Goal: Transaction & Acquisition: Purchase product/service

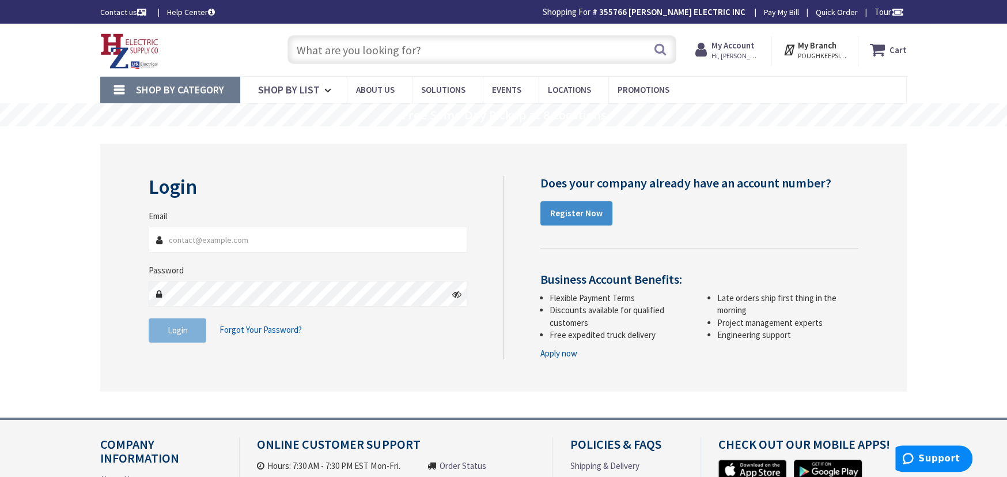
type input "[PERSON_NAME][EMAIL_ADDRESS][DOMAIN_NAME]"
click at [309, 51] on input "text" at bounding box center [482, 49] width 389 height 29
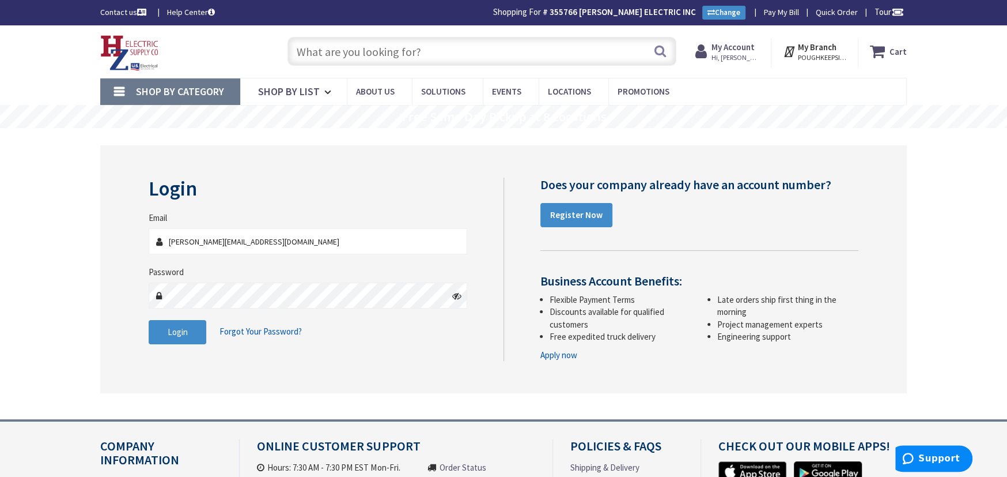
click at [211, 85] on span "Shop By Category" at bounding box center [180, 91] width 88 height 13
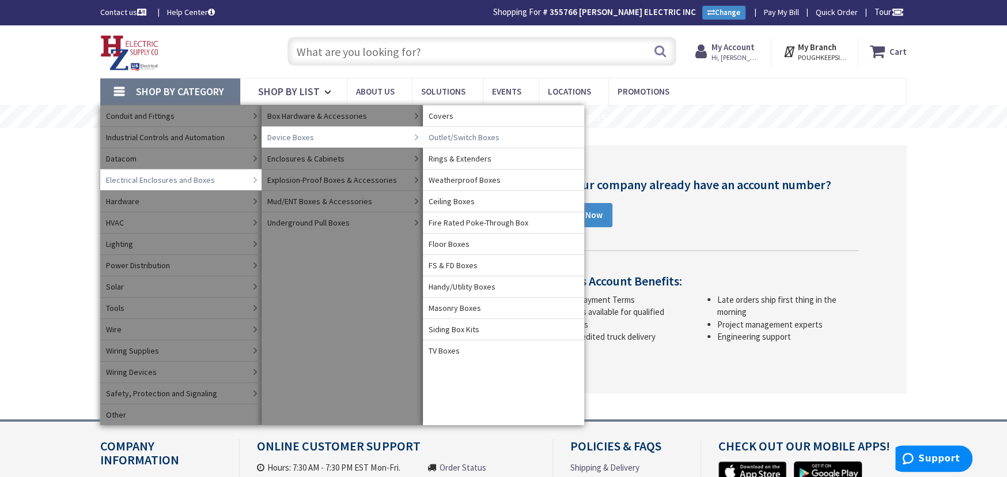
click at [445, 138] on span "Outlet/Switch Boxes" at bounding box center [464, 137] width 71 height 12
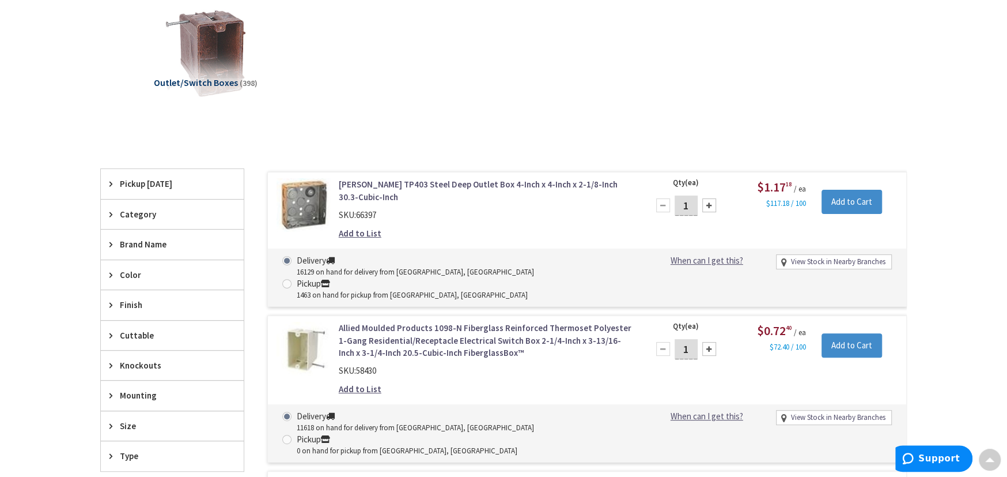
scroll to position [422, 0]
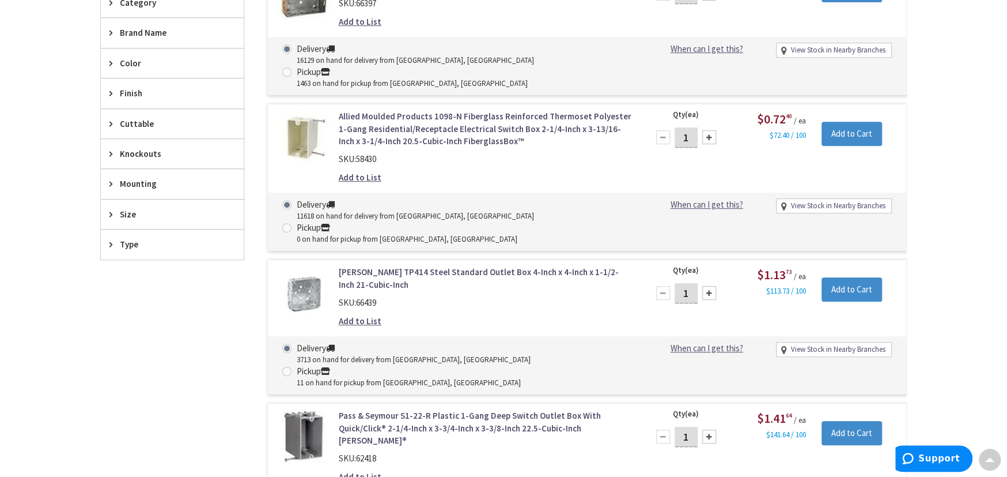
click at [123, 240] on span "Type" at bounding box center [167, 244] width 94 height 12
click at [119, 382] on button "Show more" at bounding box center [172, 385] width 143 height 20
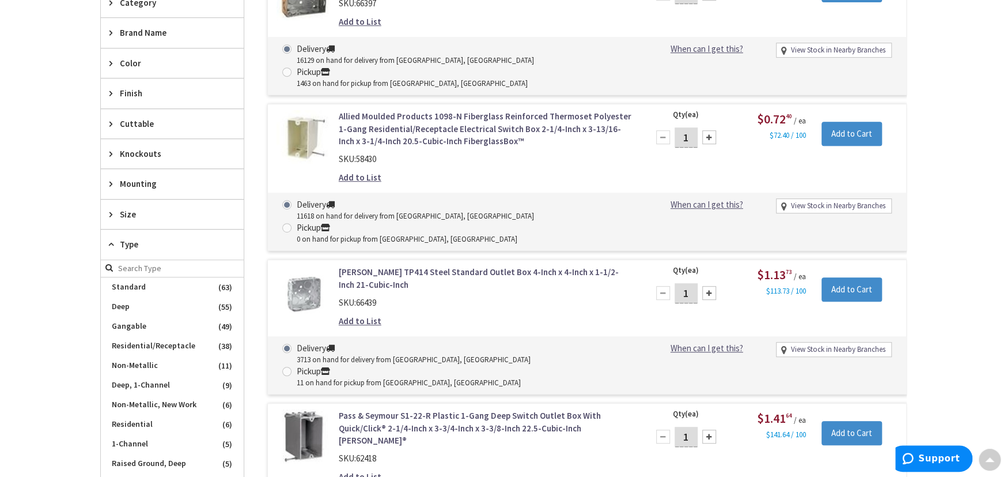
click at [131, 216] on span "Size" at bounding box center [167, 214] width 94 height 12
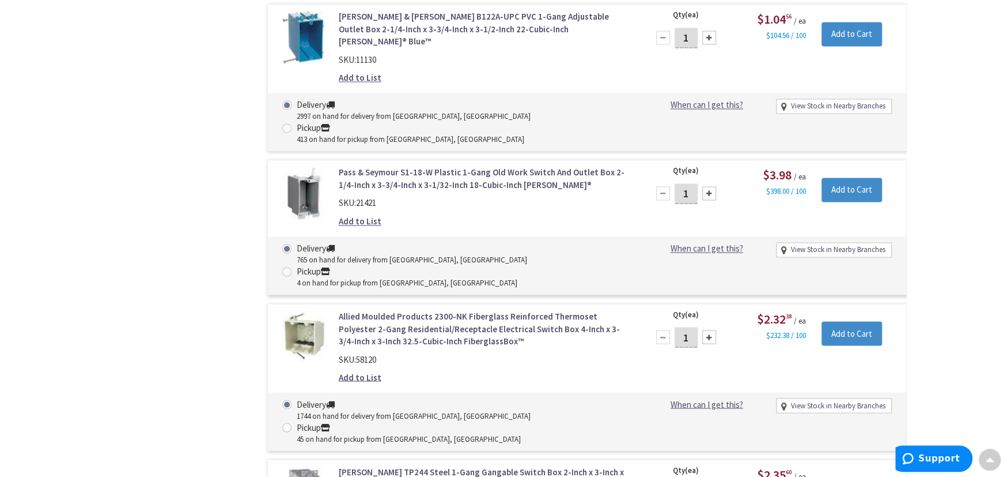
scroll to position [0, 0]
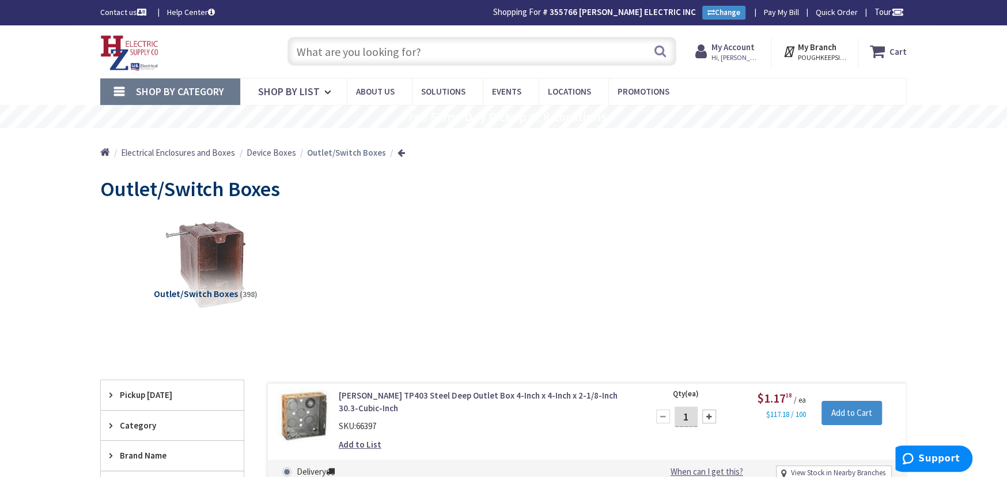
click at [313, 55] on input "text" at bounding box center [482, 51] width 389 height 29
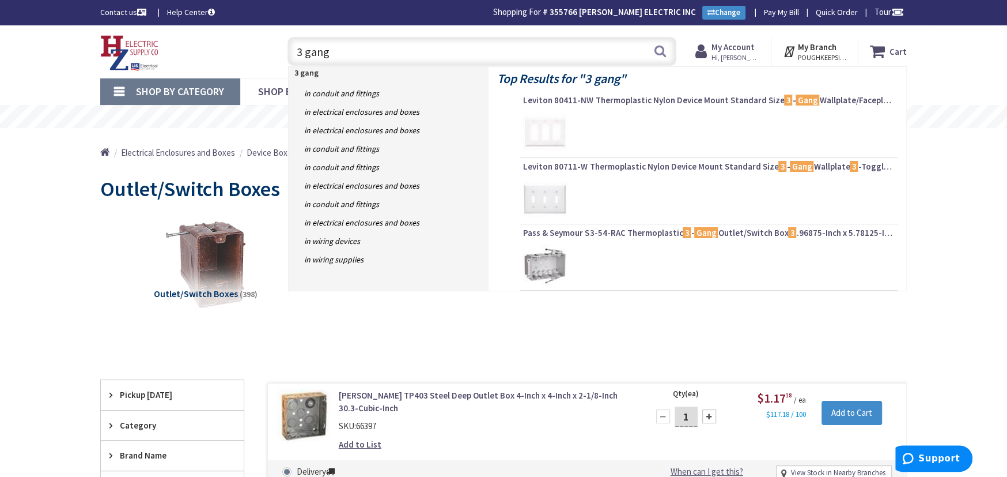
type input "3 gang"
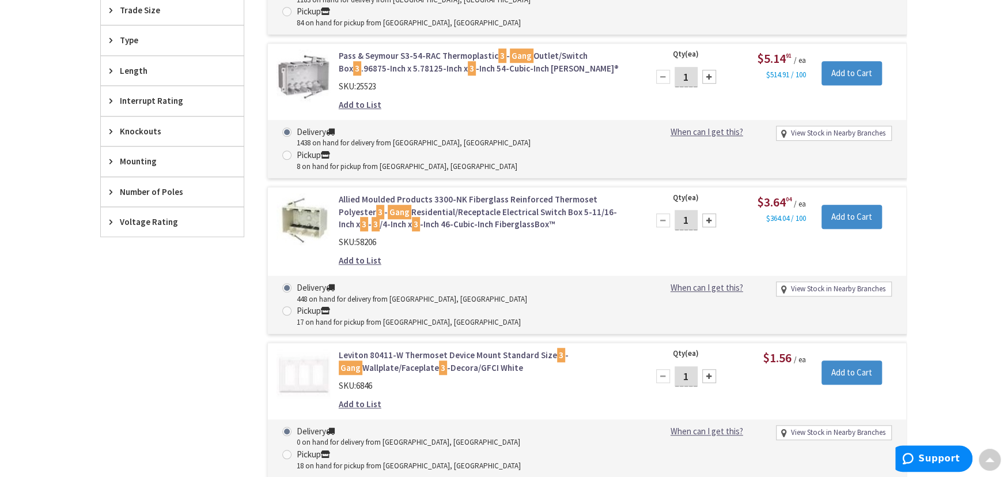
scroll to position [1057, 0]
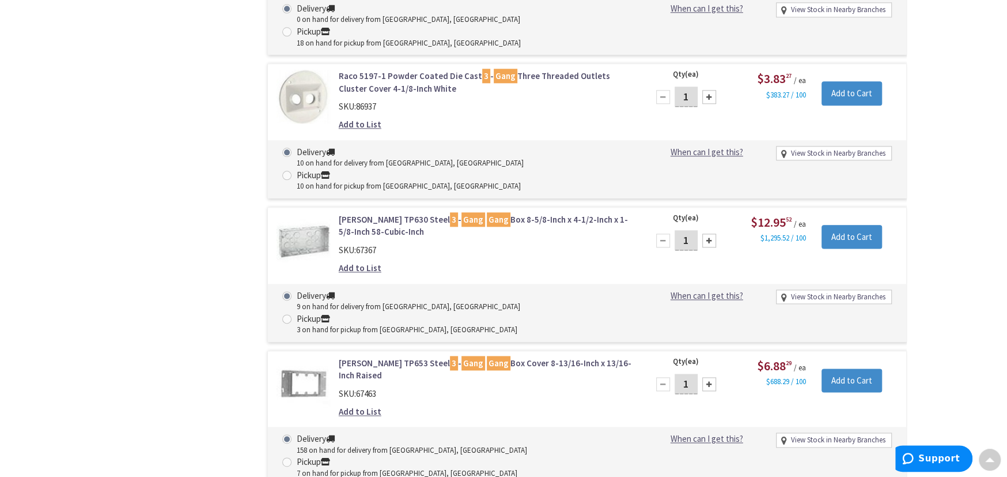
type input "7"
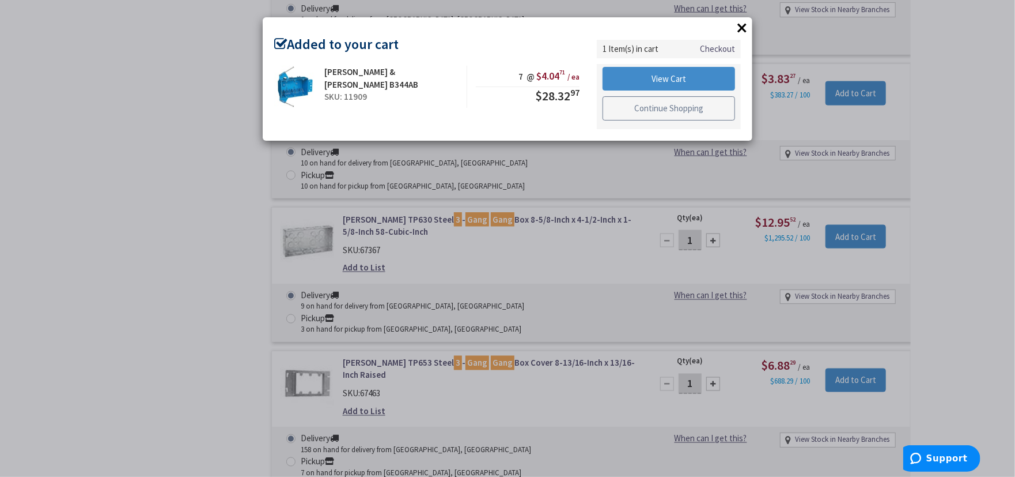
click at [608, 107] on link "Continue Shopping" at bounding box center [669, 108] width 133 height 24
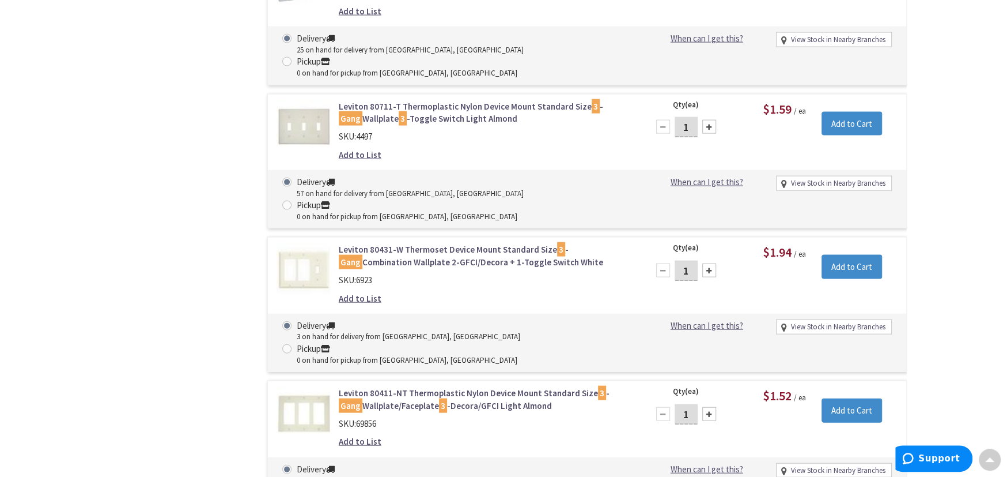
scroll to position [5495, 0]
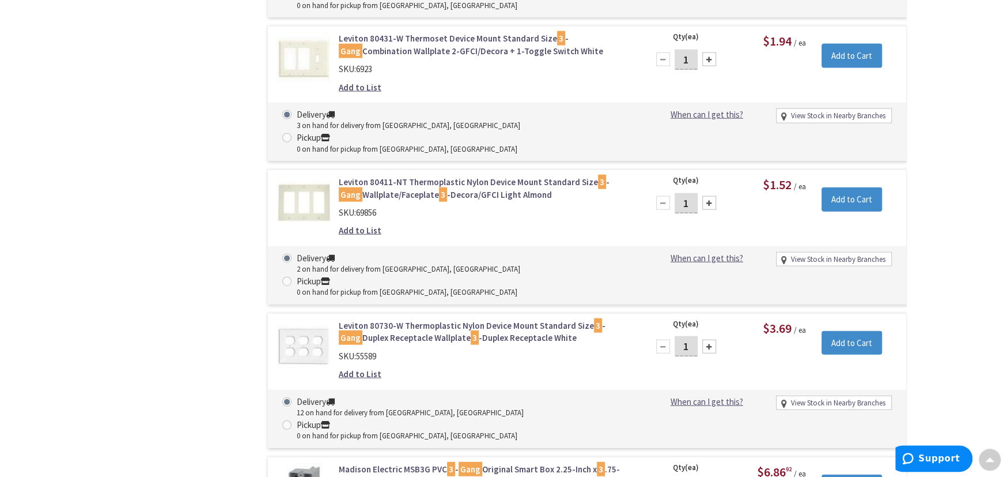
type input "8"
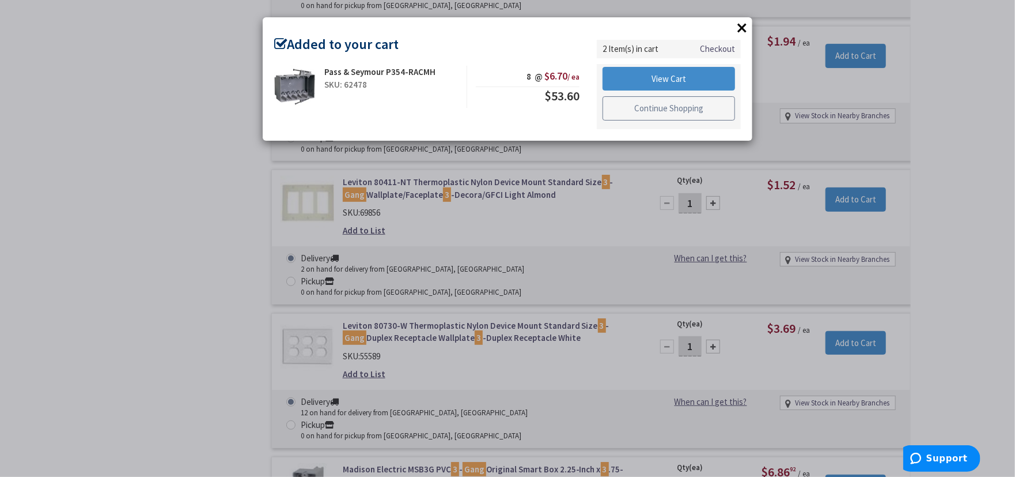
click at [663, 103] on link "Continue Shopping" at bounding box center [669, 108] width 133 height 24
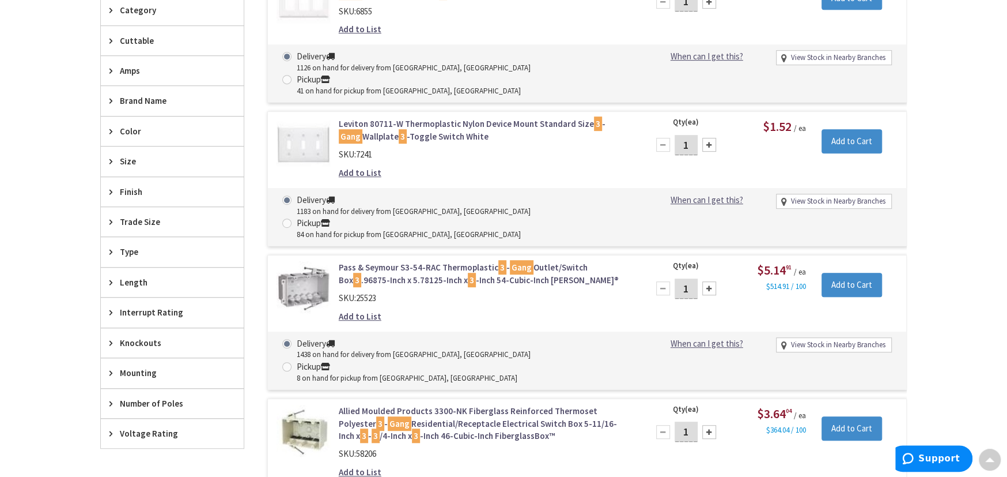
scroll to position [0, 0]
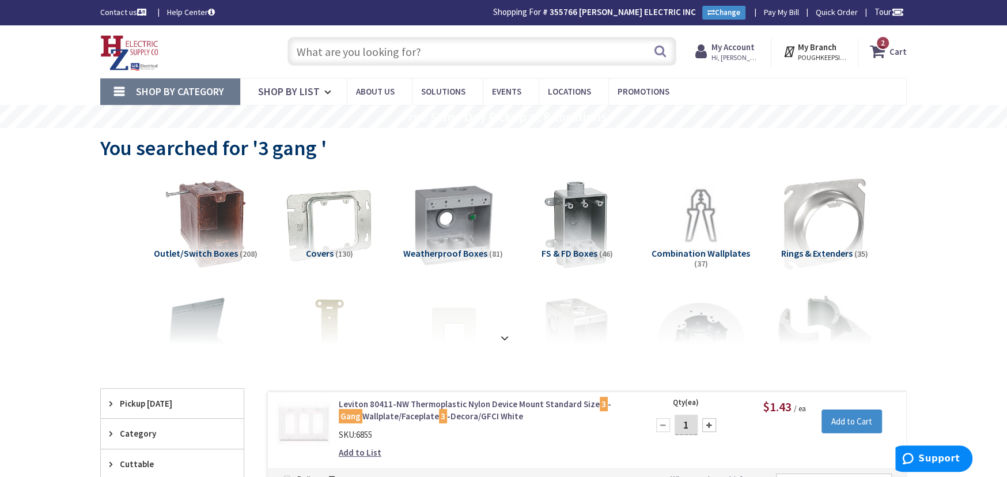
click at [881, 40] on span "2 2 items" at bounding box center [883, 43] width 14 height 14
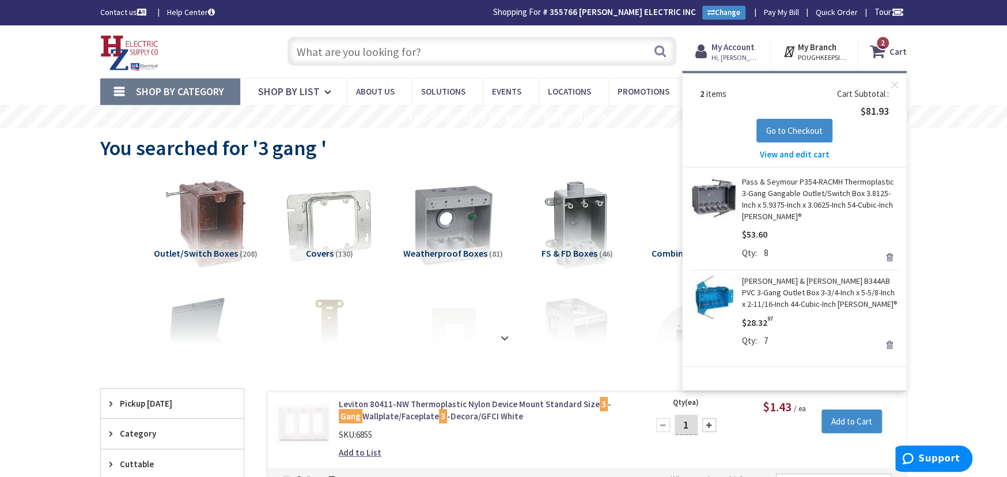
click at [892, 345] on link "Remove" at bounding box center [890, 345] width 16 height 16
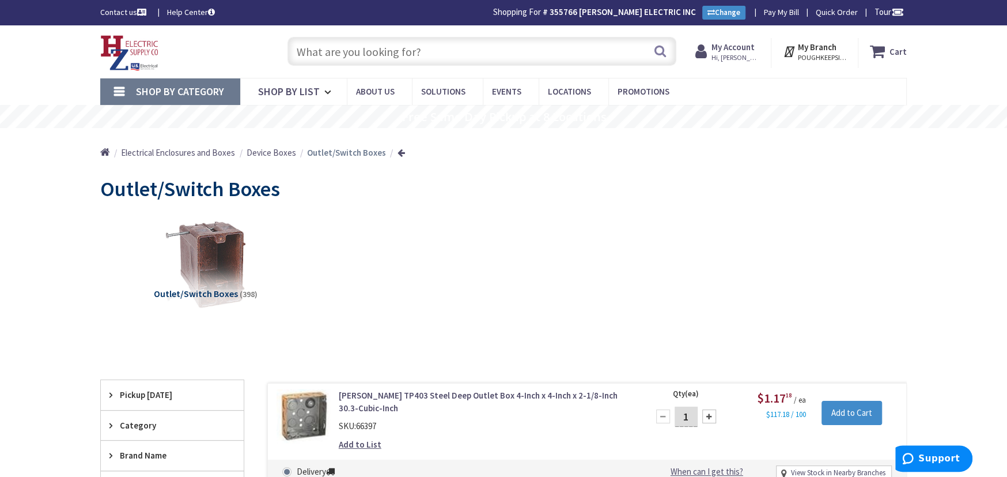
click at [163, 89] on span "Shop By Category" at bounding box center [180, 91] width 88 height 13
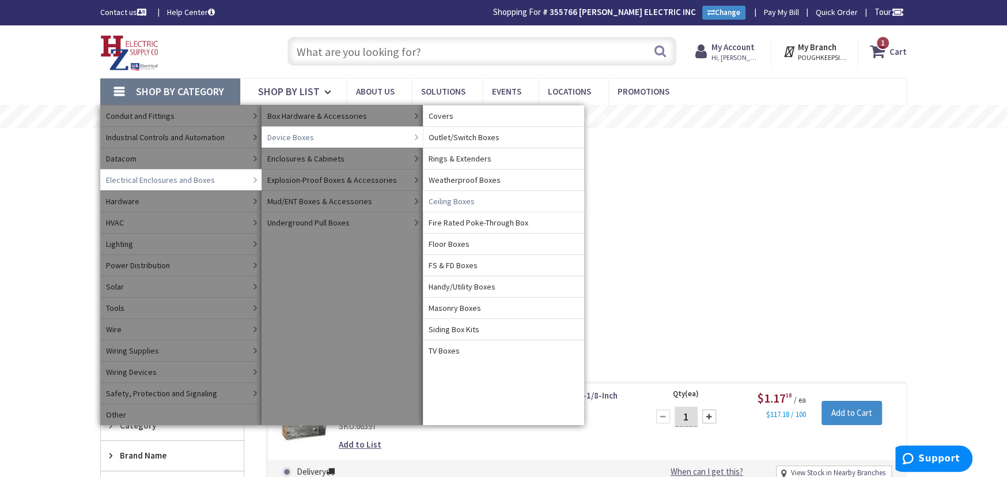
click at [462, 204] on span "Ceiling Boxes" at bounding box center [452, 201] width 46 height 12
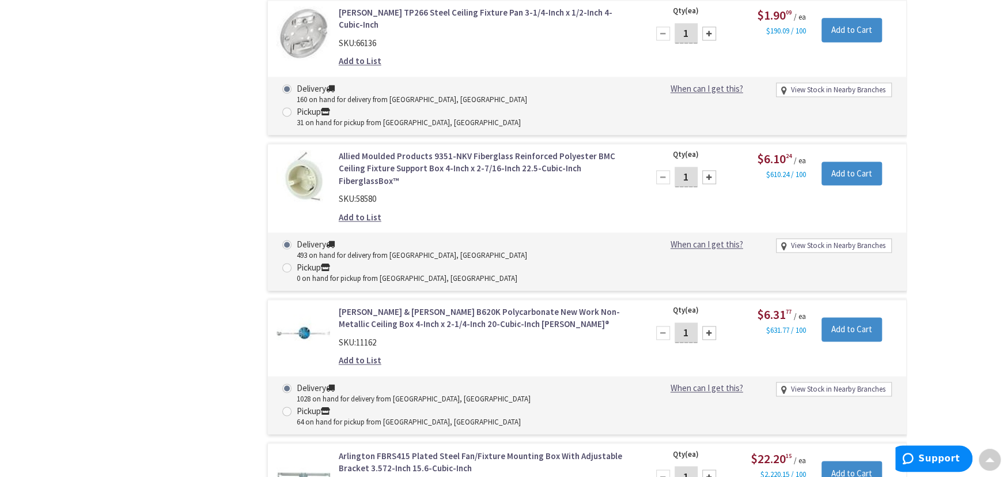
scroll to position [1269, 0]
click at [352, 304] on link "Thomas & Betts B620K Polycarbonate New Work Non-Metallic Ceiling Box 4-Inch x 2…" at bounding box center [485, 316] width 293 height 25
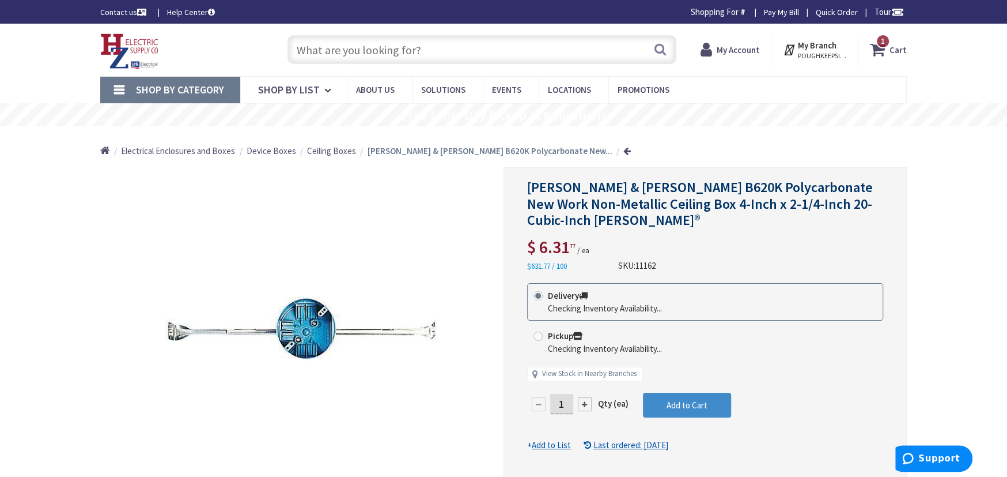
click at [564, 405] on input "1" at bounding box center [561, 404] width 23 height 20
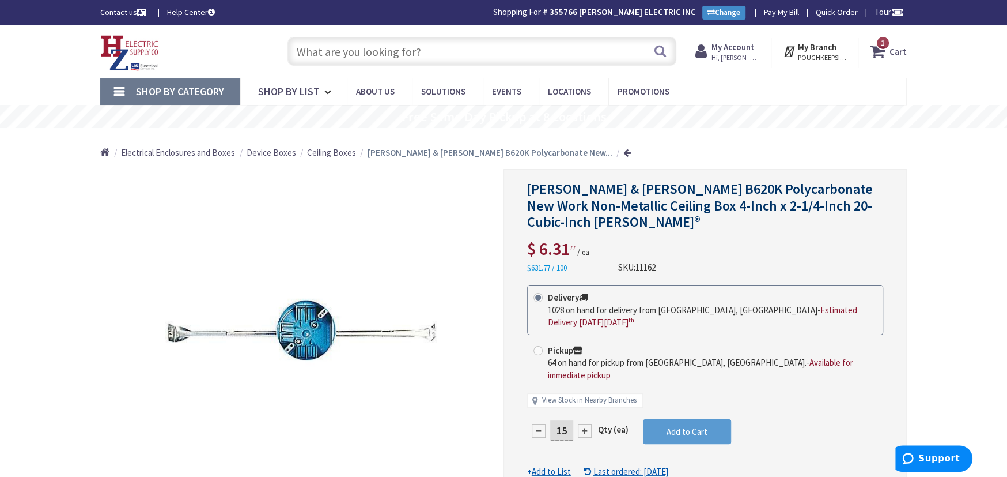
type input "15"
click at [662, 410] on form "This product is Discontinued Delivery 1028 on hand for delivery from [GEOGRAPHI…" at bounding box center [705, 381] width 356 height 192
click at [662, 419] on button "Add to Cart" at bounding box center [687, 431] width 88 height 25
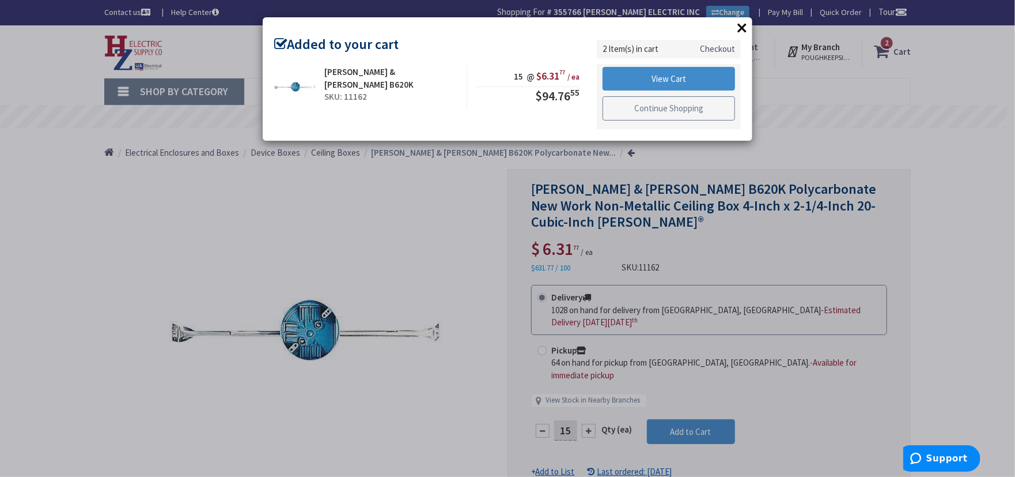
click at [660, 115] on link "Continue Shopping" at bounding box center [669, 108] width 133 height 24
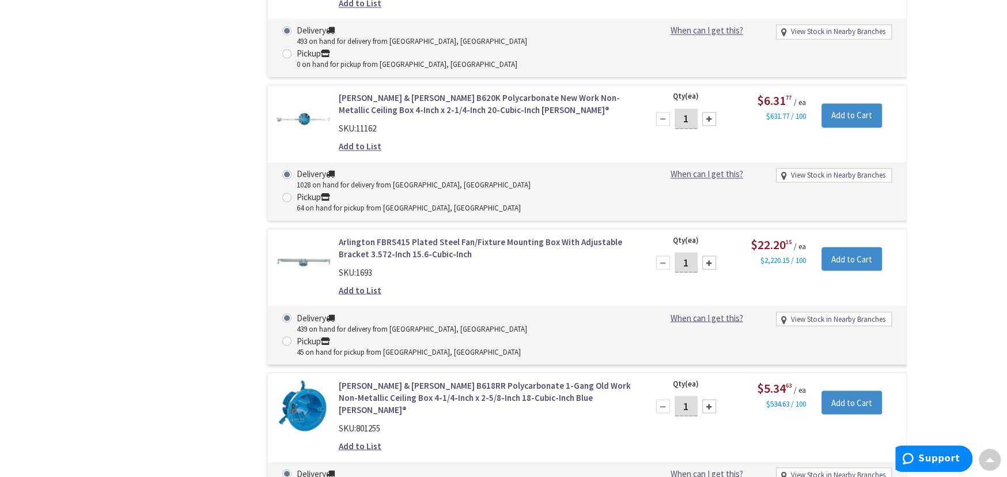
scroll to position [1482, 0]
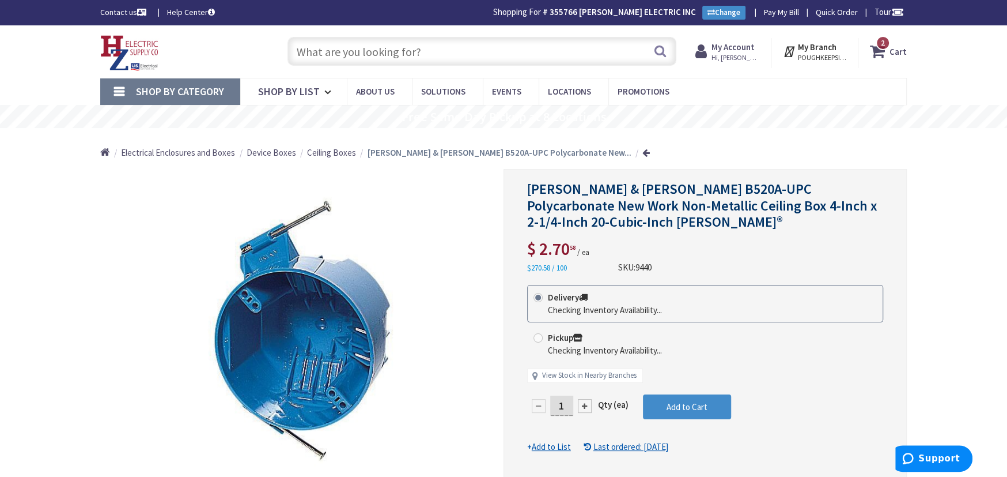
click at [569, 404] on input "1" at bounding box center [561, 405] width 23 height 20
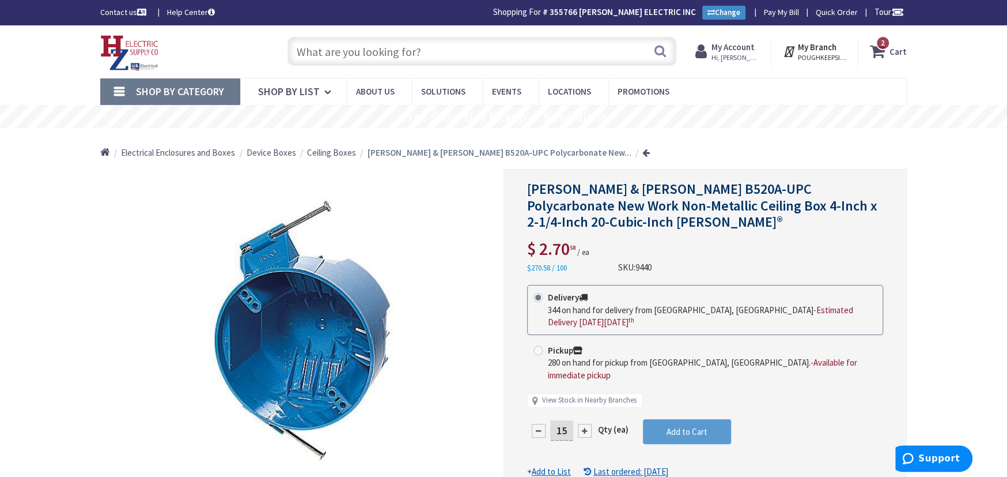
type input "15"
click at [645, 403] on form "This product is Discontinued Delivery 344 on hand for delivery from [GEOGRAPHIC…" at bounding box center [705, 381] width 356 height 192
click at [645, 419] on button "Add to Cart" at bounding box center [687, 431] width 88 height 25
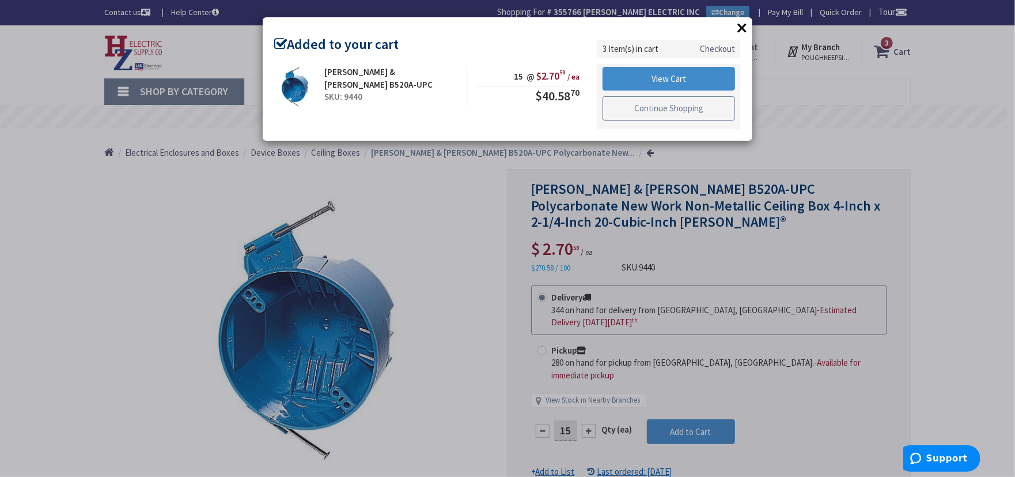
click at [629, 106] on link "Continue Shopping" at bounding box center [669, 108] width 133 height 24
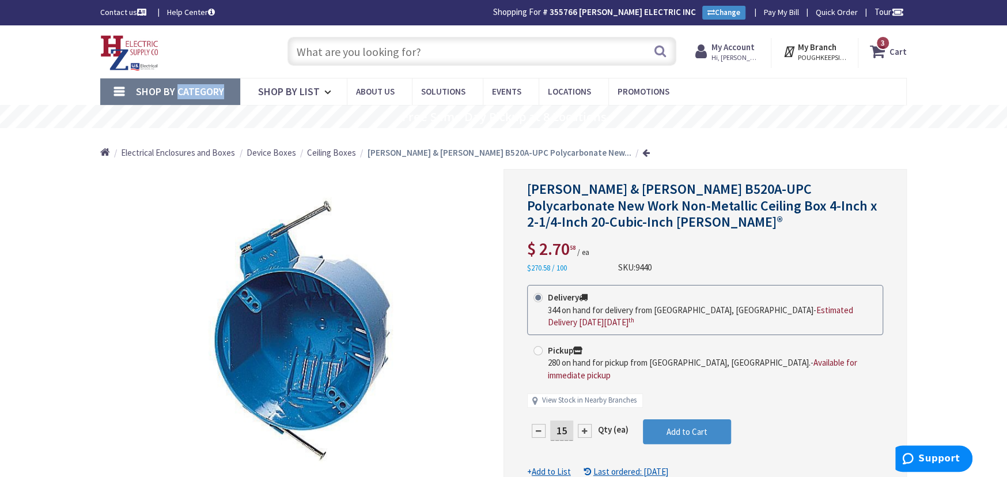
click at [179, 90] on span "Shop By Category" at bounding box center [180, 91] width 88 height 13
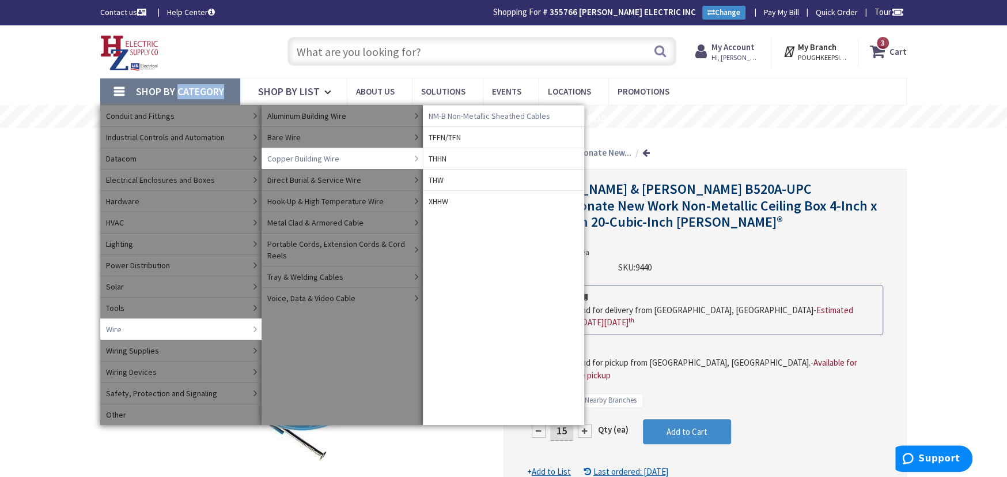
click at [429, 117] on span "NM-B Non-Metallic Sheathed Cables" at bounding box center [490, 116] width 122 height 12
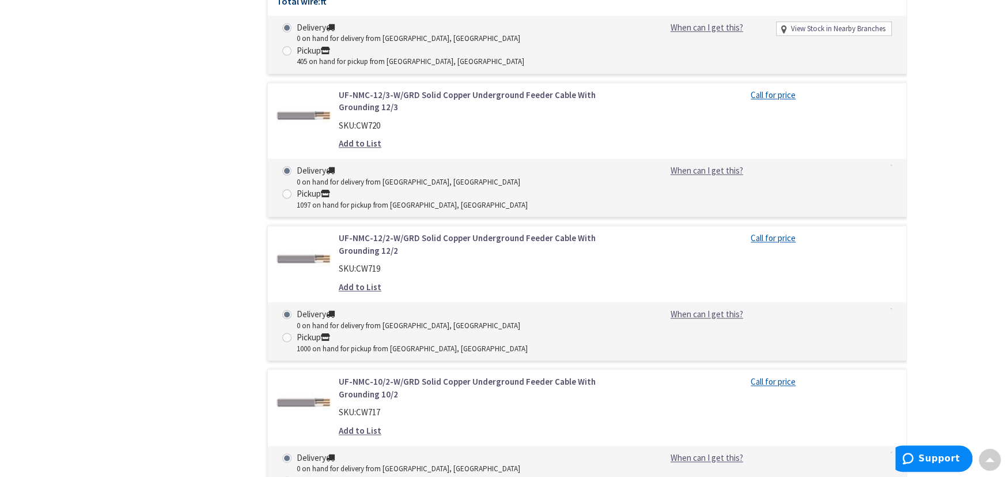
scroll to position [4739, 0]
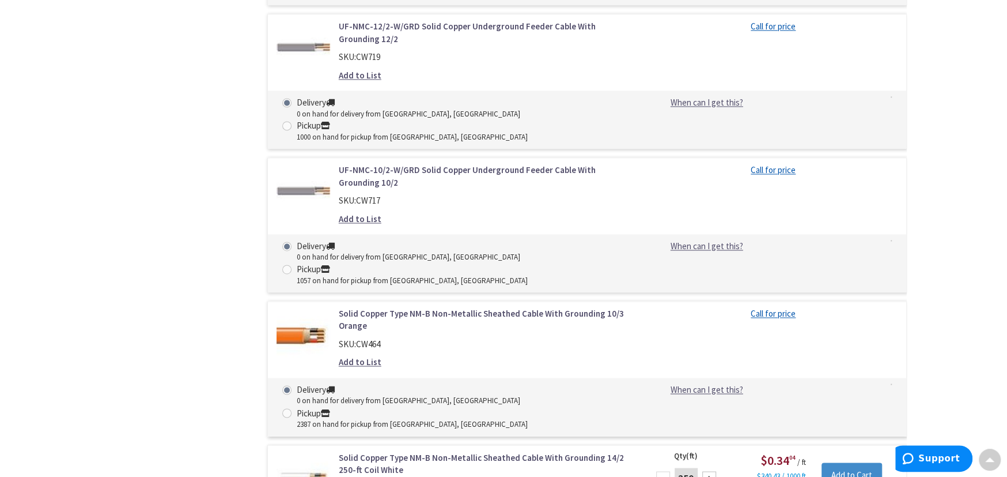
type input "1500"
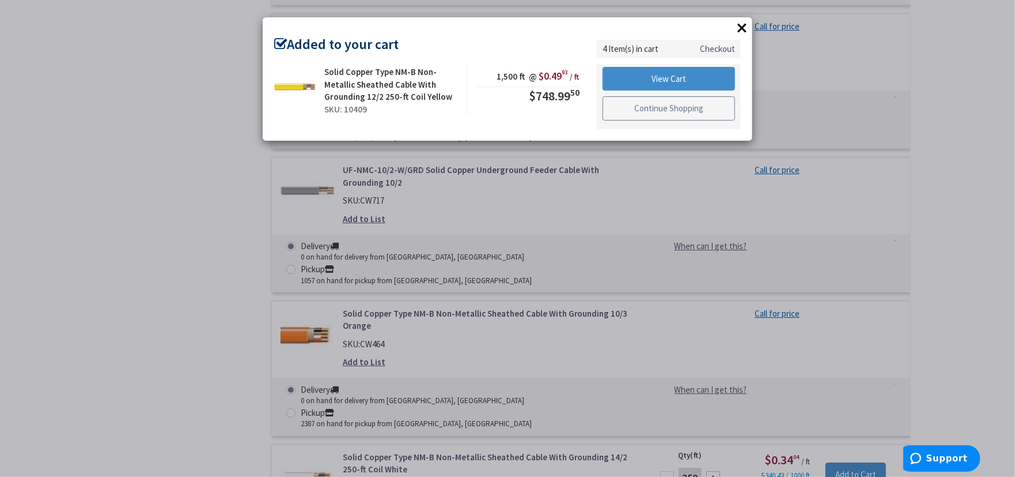
click at [681, 114] on link "Continue Shopping" at bounding box center [669, 108] width 133 height 24
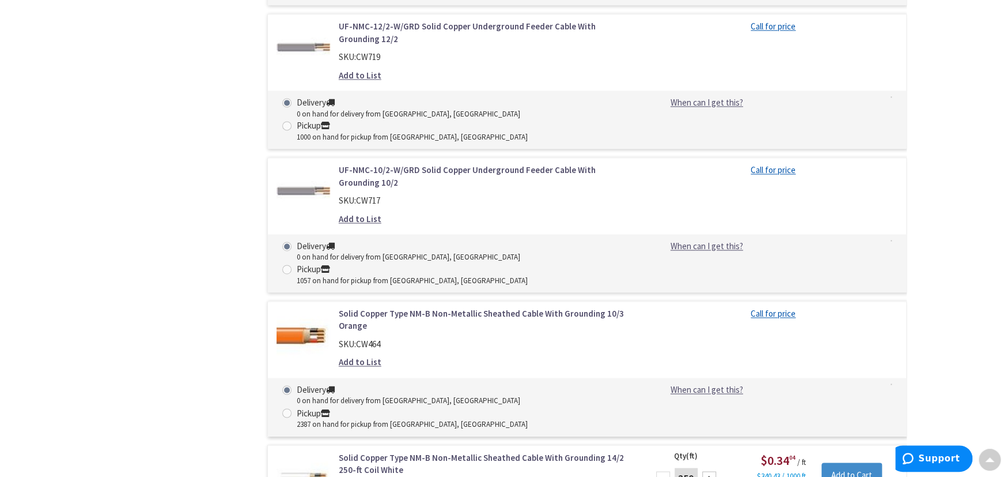
scroll to position [4951, 0]
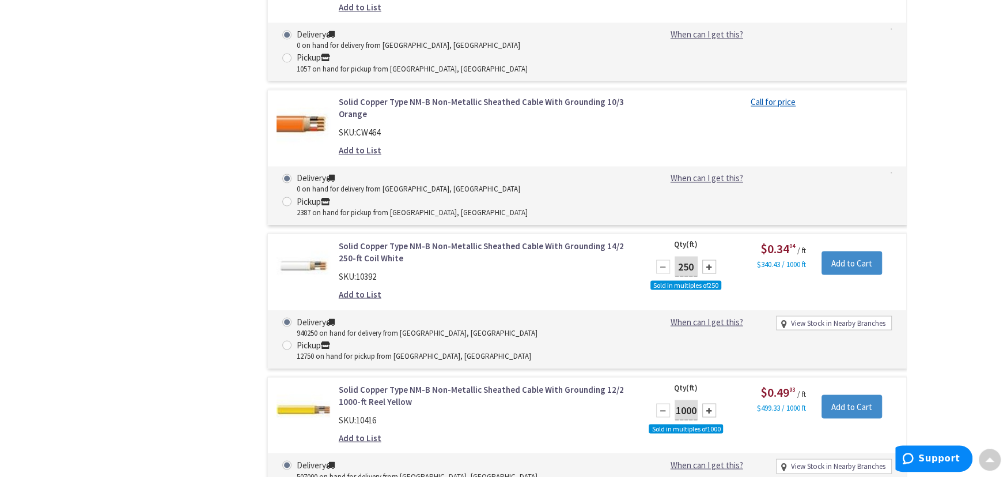
drag, startPoint x: 691, startPoint y: 186, endPoint x: 726, endPoint y: 183, distance: 35.3
drag, startPoint x: 670, startPoint y: 178, endPoint x: 676, endPoint y: 173, distance: 7.0
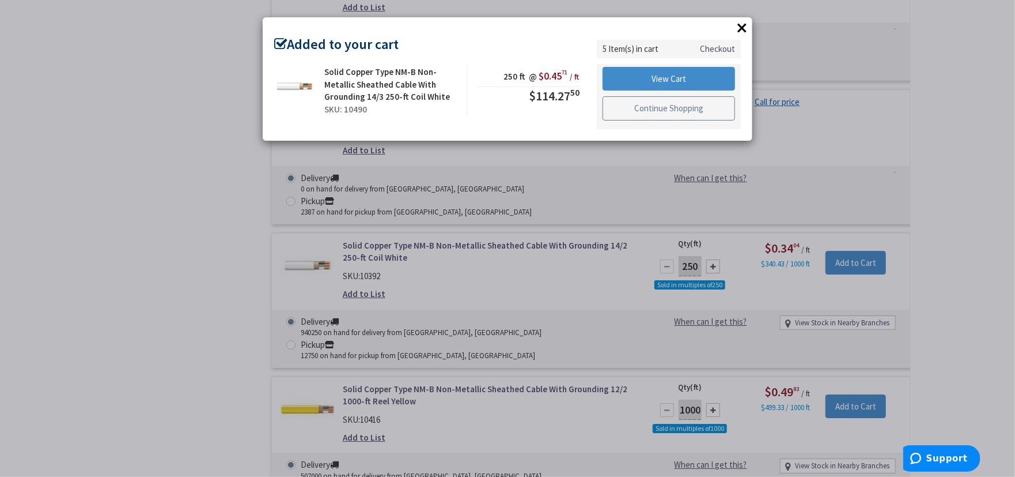
click at [660, 110] on link "Continue Shopping" at bounding box center [669, 108] width 133 height 24
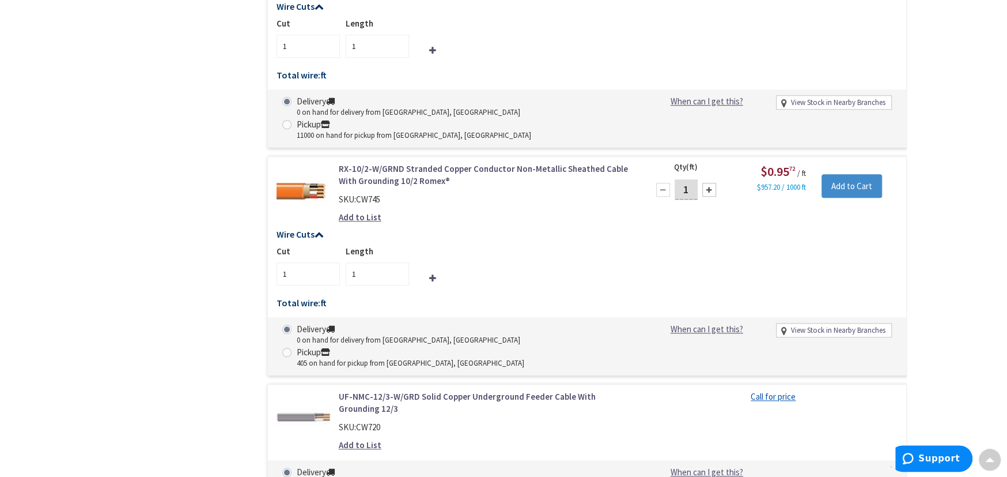
scroll to position [4438, 0]
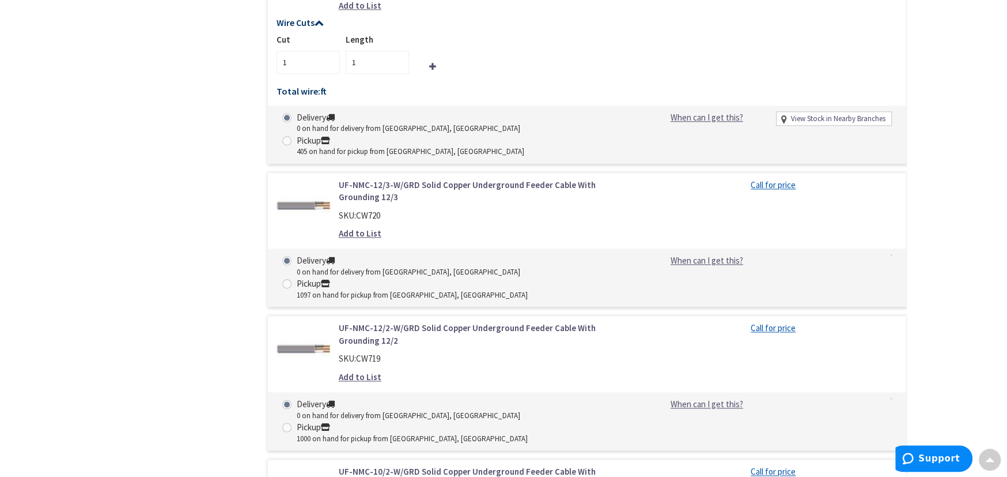
type input "750"
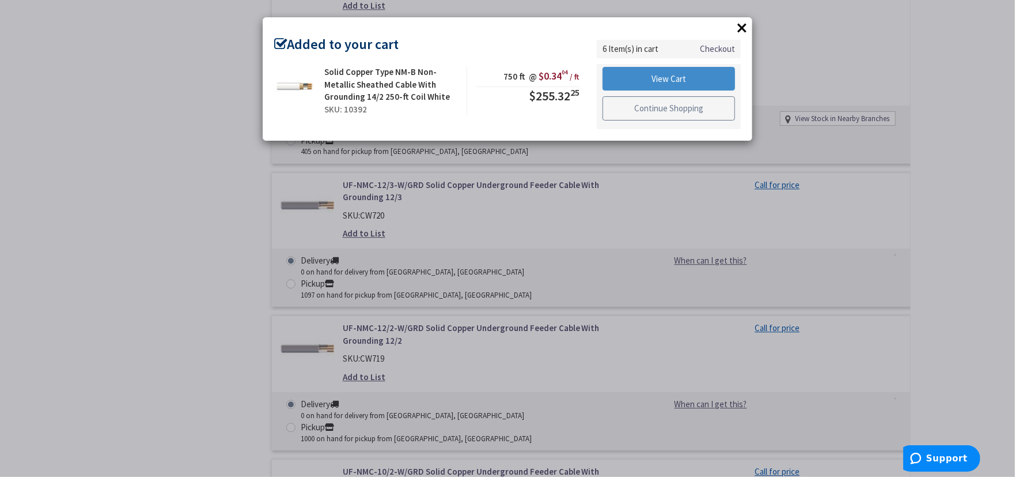
click at [656, 110] on link "Continue Shopping" at bounding box center [669, 108] width 133 height 24
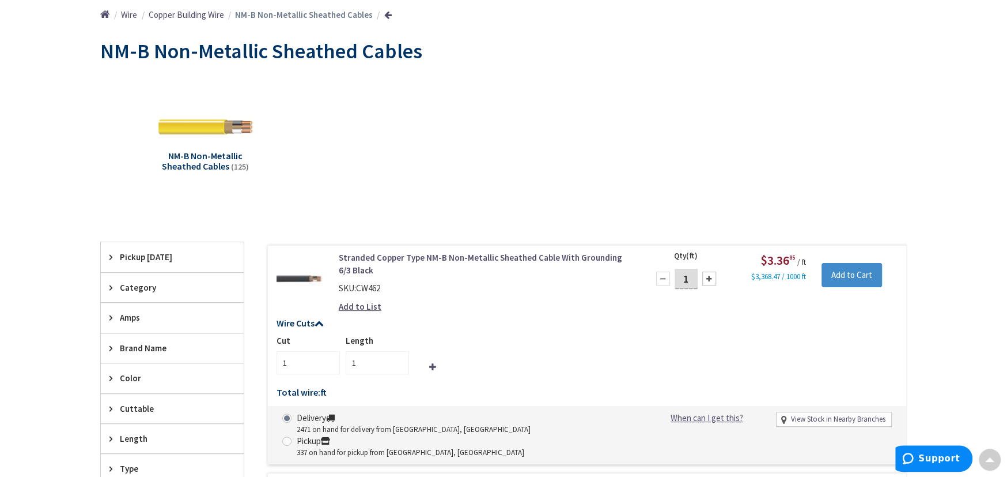
scroll to position [0, 0]
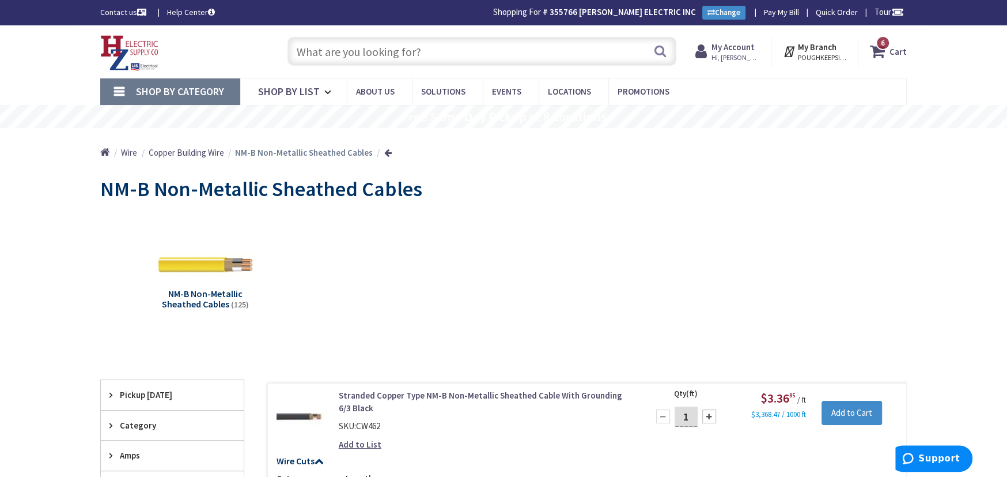
click at [882, 46] on span "6" at bounding box center [883, 43] width 4 height 10
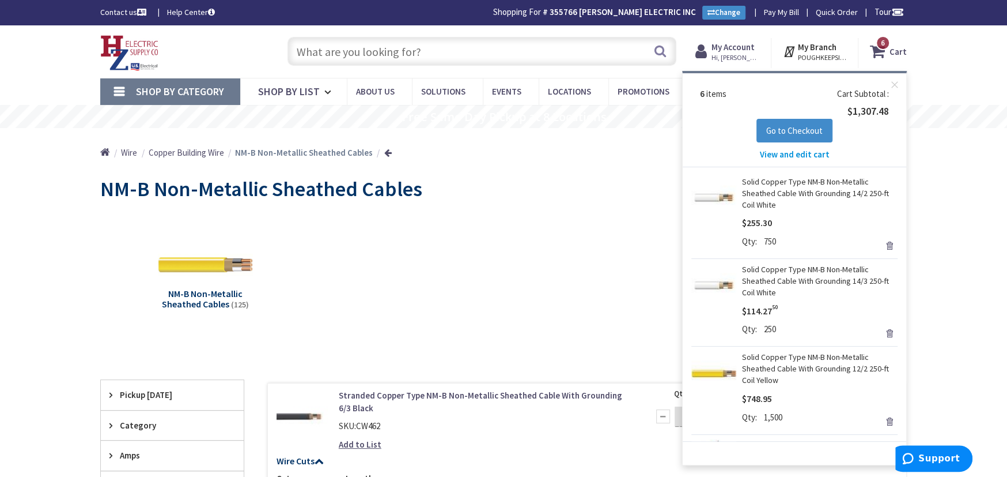
click at [882, 246] on link "Remove" at bounding box center [890, 245] width 16 height 16
click at [882, 334] on link "Remove" at bounding box center [890, 333] width 16 height 16
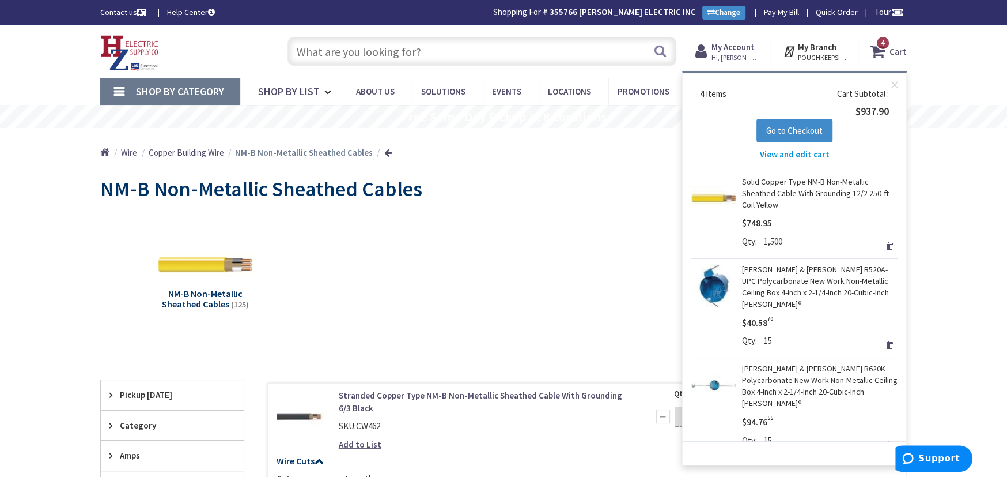
click at [883, 243] on link "Remove" at bounding box center [890, 245] width 16 height 16
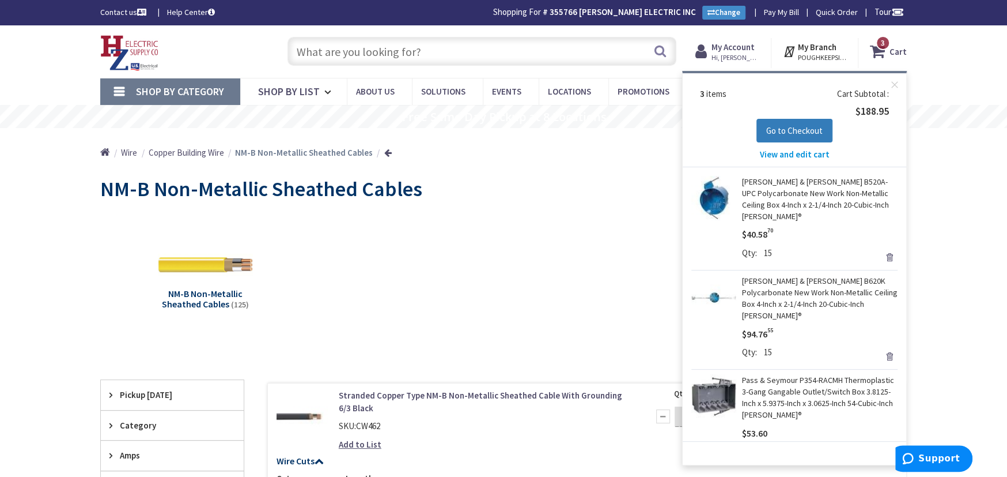
click at [773, 129] on span "Go to Checkout" at bounding box center [795, 130] width 56 height 11
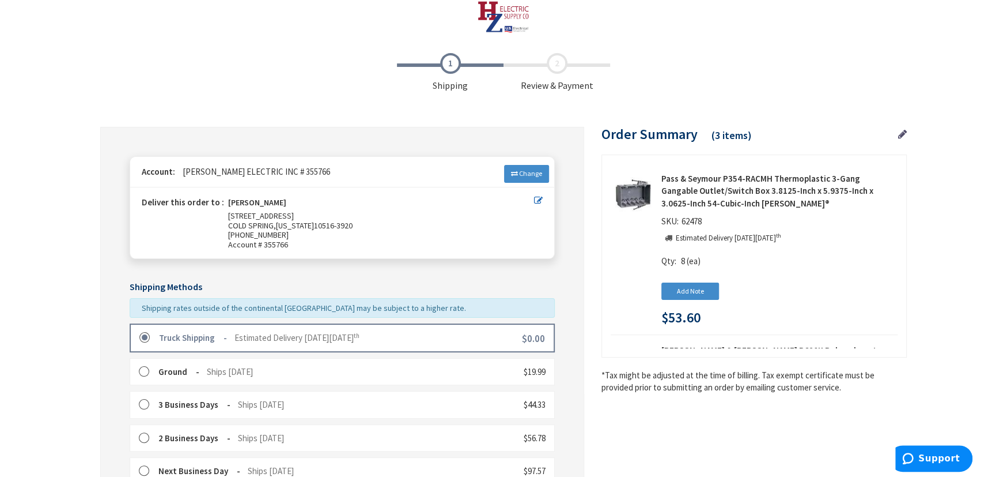
click at [146, 335] on label at bounding box center [148, 338] width 18 height 12
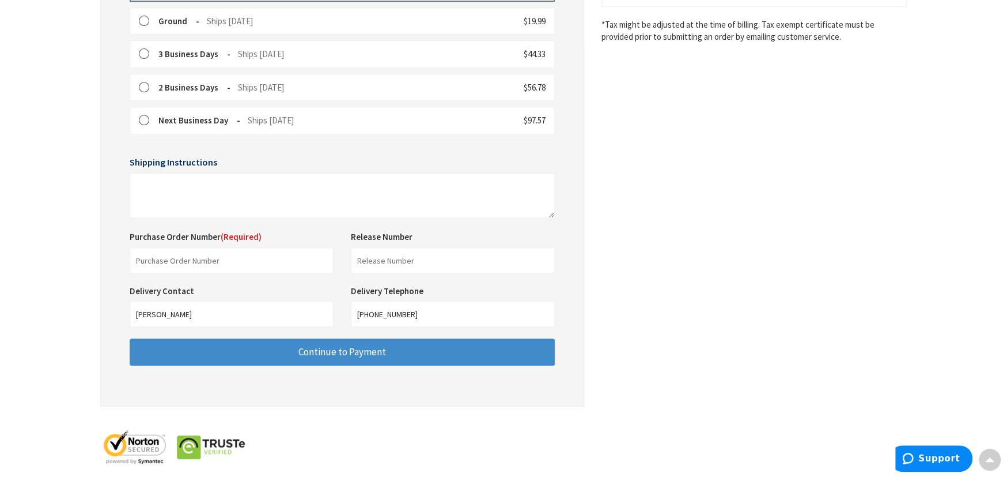
scroll to position [376, 0]
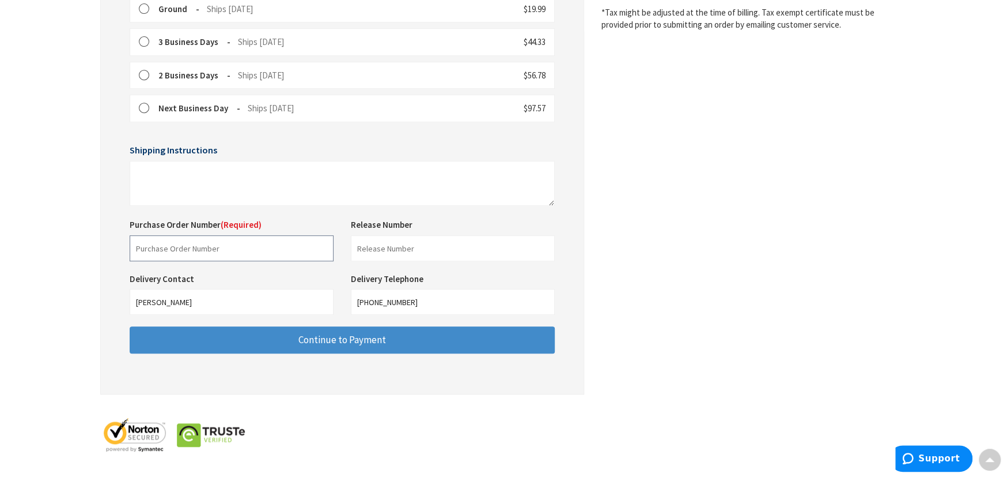
click at [150, 244] on input "text" at bounding box center [232, 248] width 204 height 26
type input "Shop"
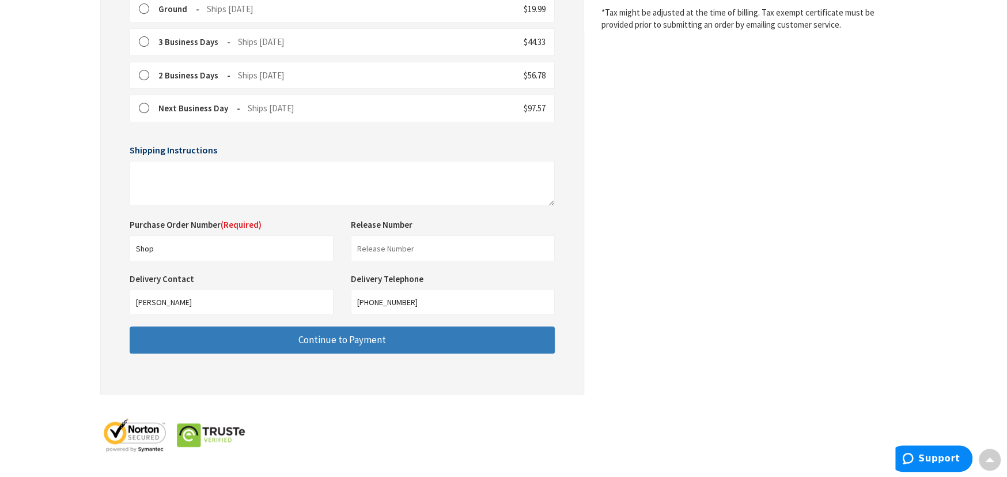
click at [288, 339] on button "Continue to Payment" at bounding box center [342, 339] width 425 height 27
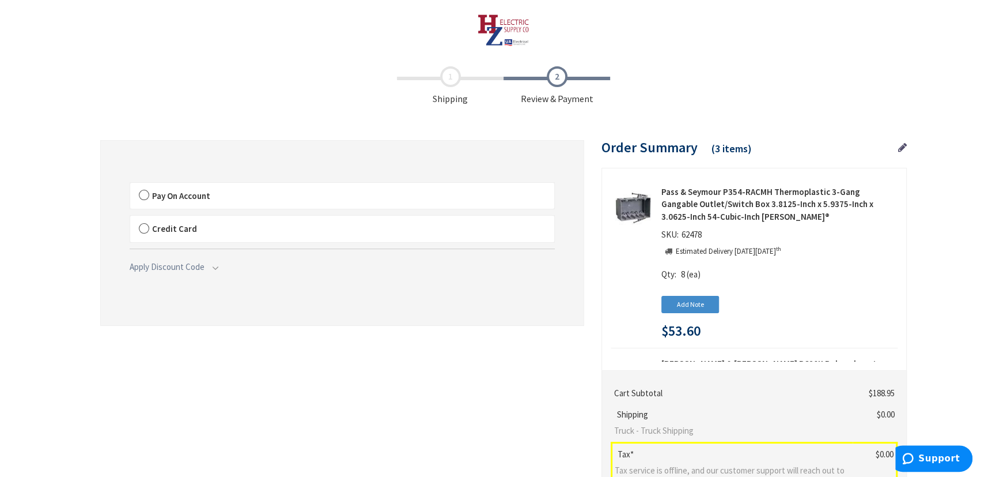
click at [146, 195] on label "Pay On Account" at bounding box center [342, 196] width 424 height 27
click at [130, 185] on input "Pay On Account" at bounding box center [130, 185] width 0 height 0
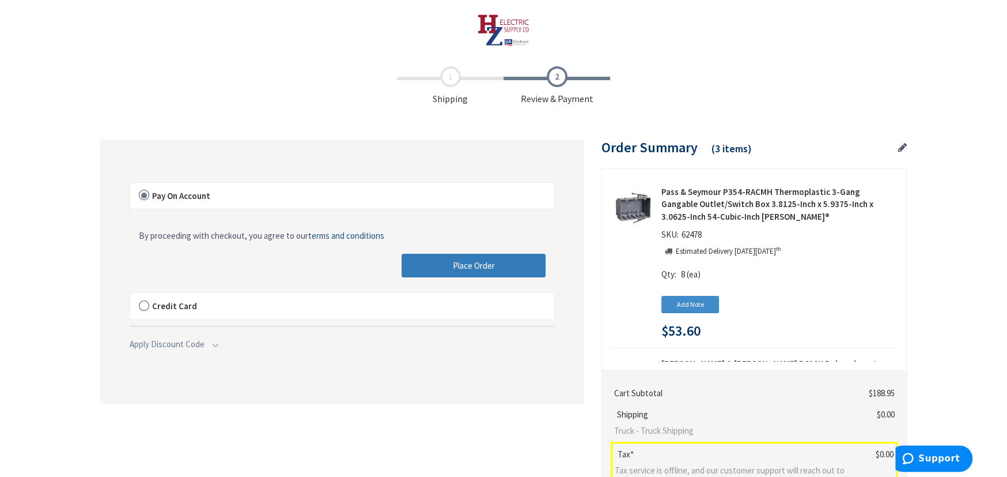
click at [445, 265] on button "Place Order" at bounding box center [474, 266] width 144 height 24
